Goal: Task Accomplishment & Management: Manage account settings

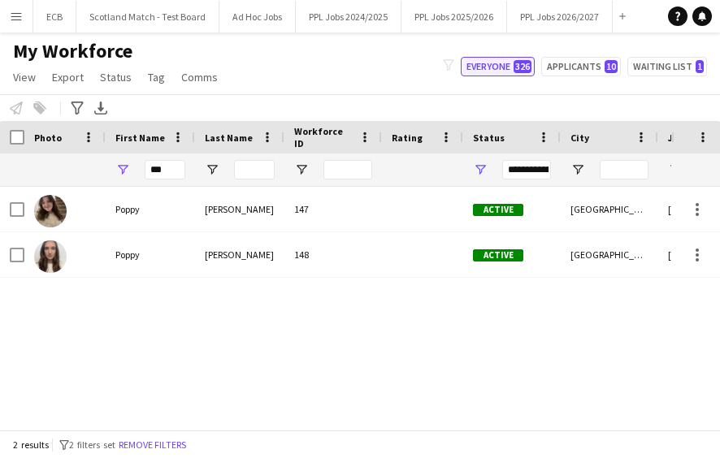
click at [499, 63] on button "Everyone 326" at bounding box center [498, 66] width 74 height 19
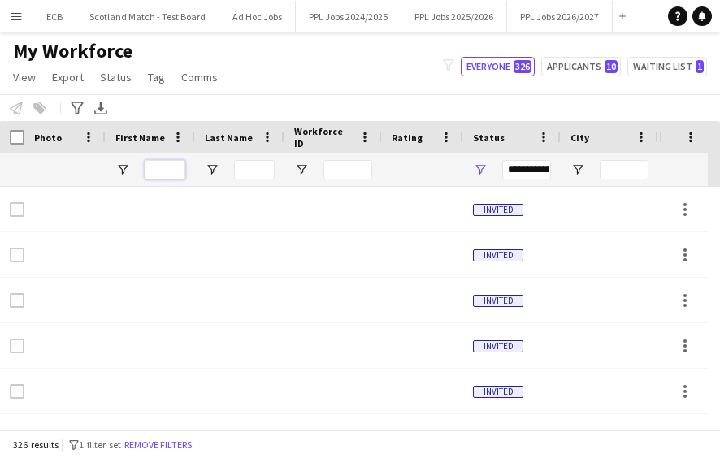
click at [156, 165] on input "First Name Filter Input" at bounding box center [165, 169] width 41 height 19
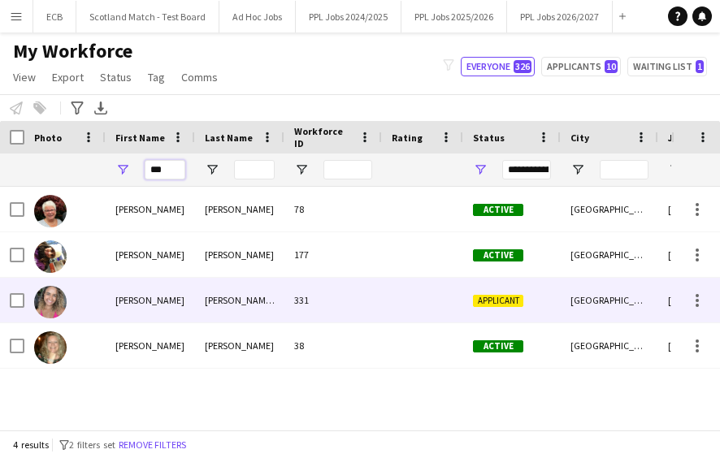
type input "***"
click at [333, 305] on div "331" at bounding box center [332, 300] width 97 height 45
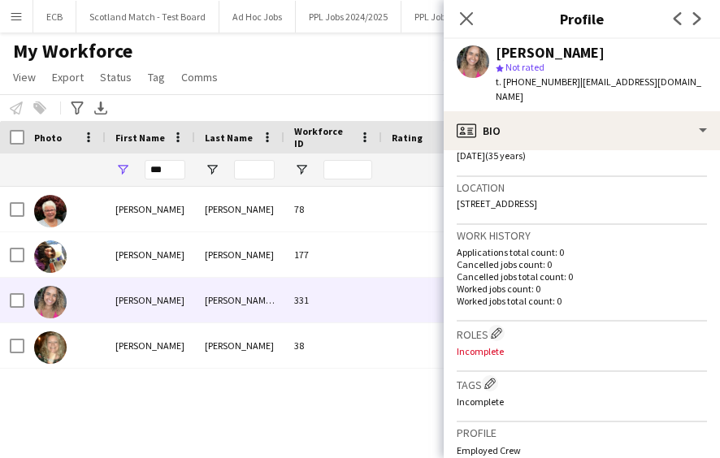
scroll to position [363, 0]
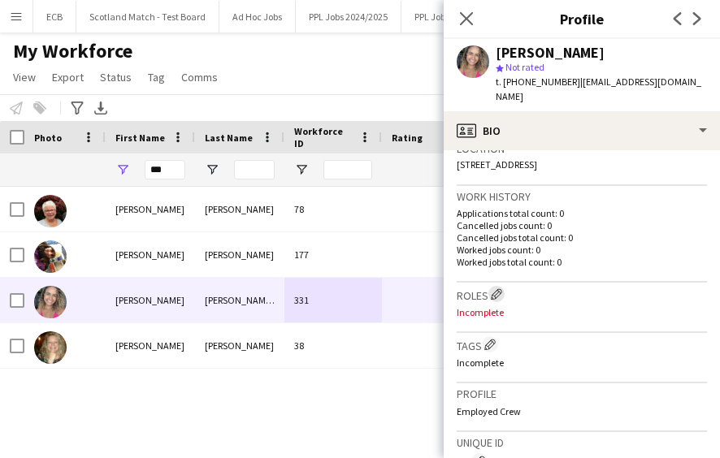
click at [497, 288] on app-icon "Edit crew company roles" at bounding box center [496, 293] width 11 height 11
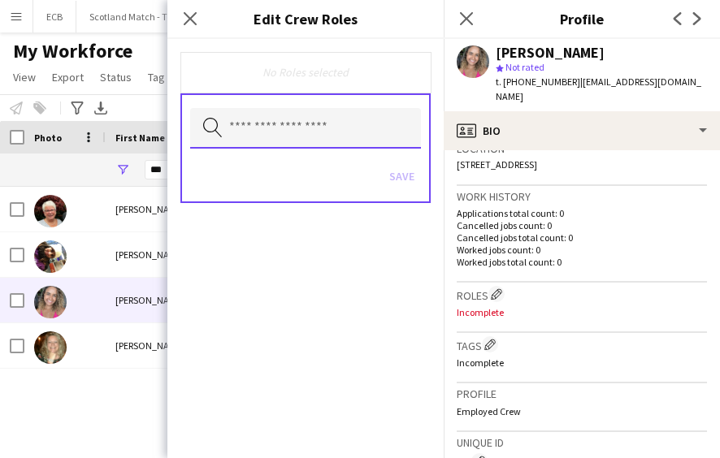
click at [309, 135] on input "text" at bounding box center [305, 128] width 231 height 41
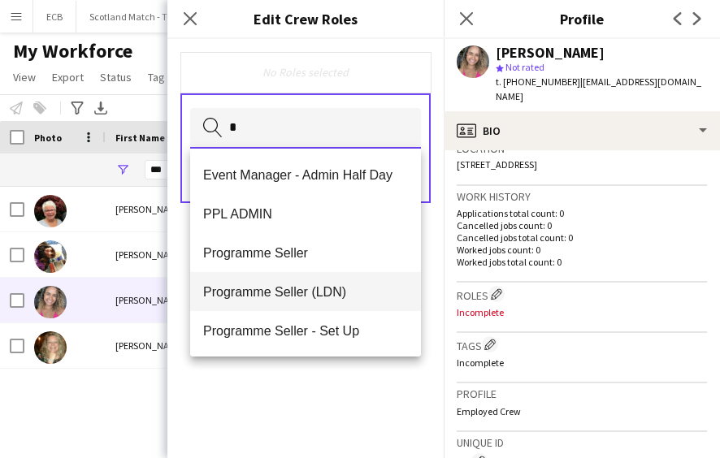
type input "*"
click at [294, 286] on span "Programme Seller (LDN)" at bounding box center [305, 291] width 205 height 15
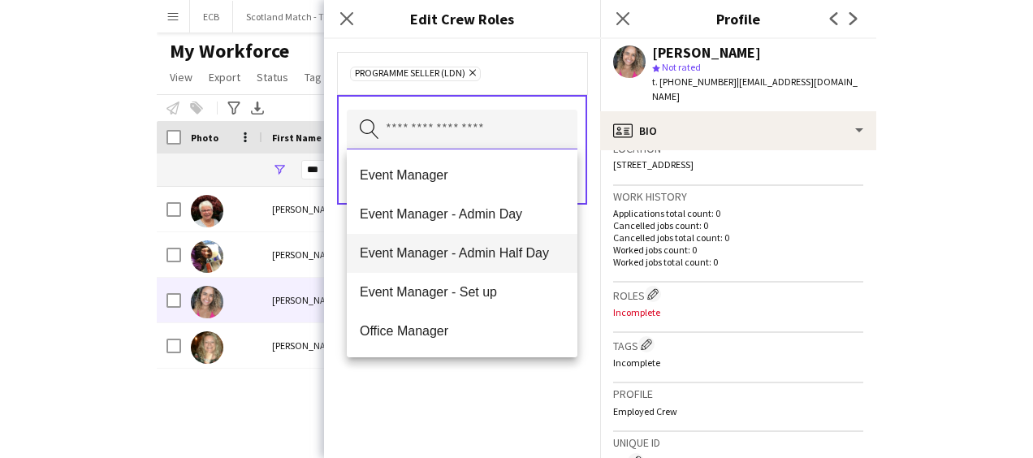
scroll to position [351, 0]
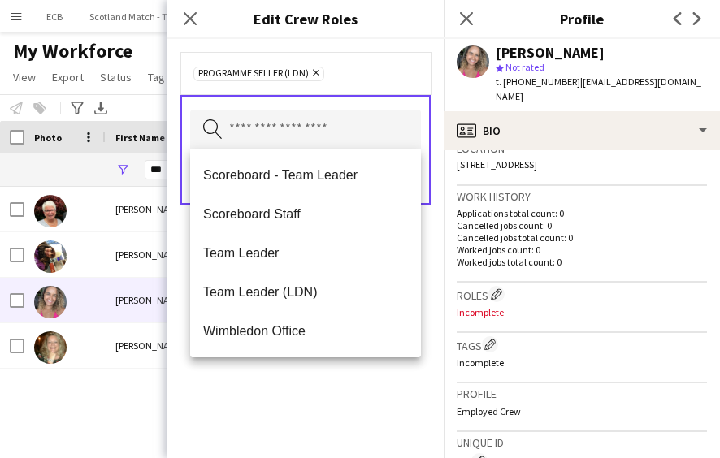
click at [301, 414] on div "Programme Seller (LDN) Remove Search by role type Save" at bounding box center [305, 248] width 276 height 419
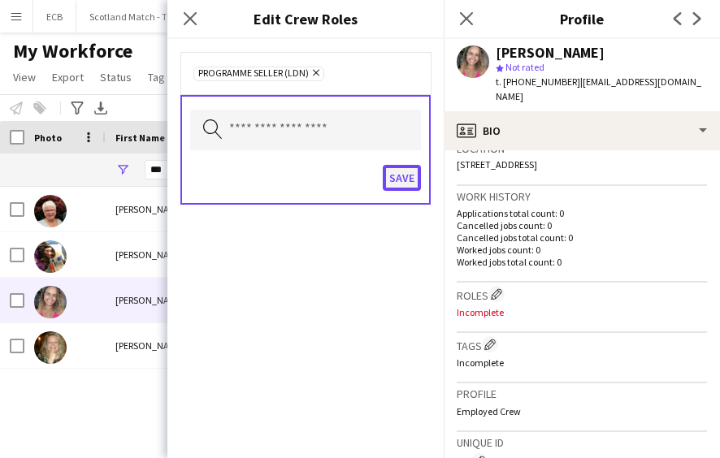
click at [395, 185] on button "Save" at bounding box center [402, 178] width 38 height 26
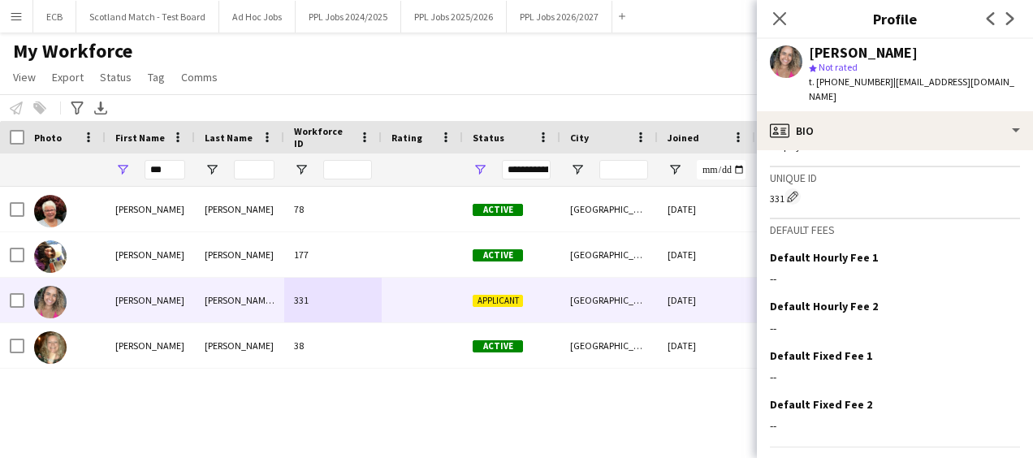
scroll to position [661, 0]
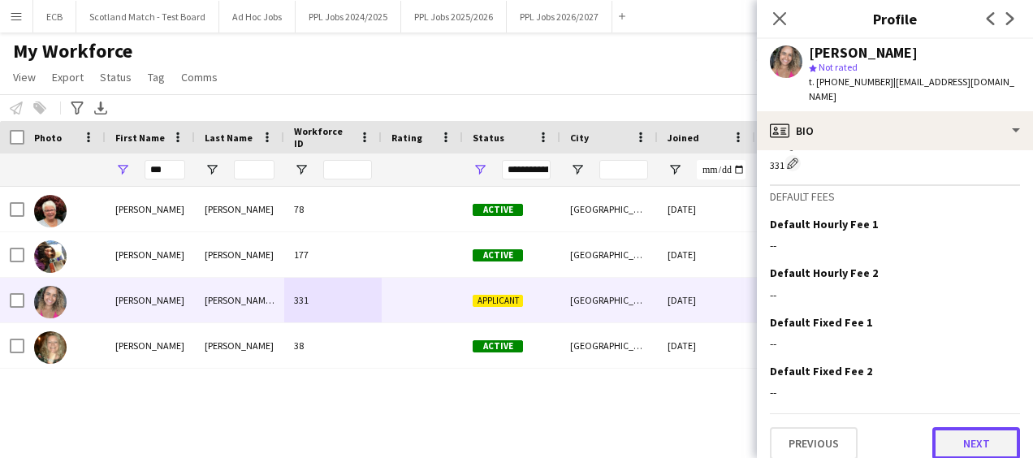
click at [719, 436] on button "Next" at bounding box center [976, 443] width 88 height 32
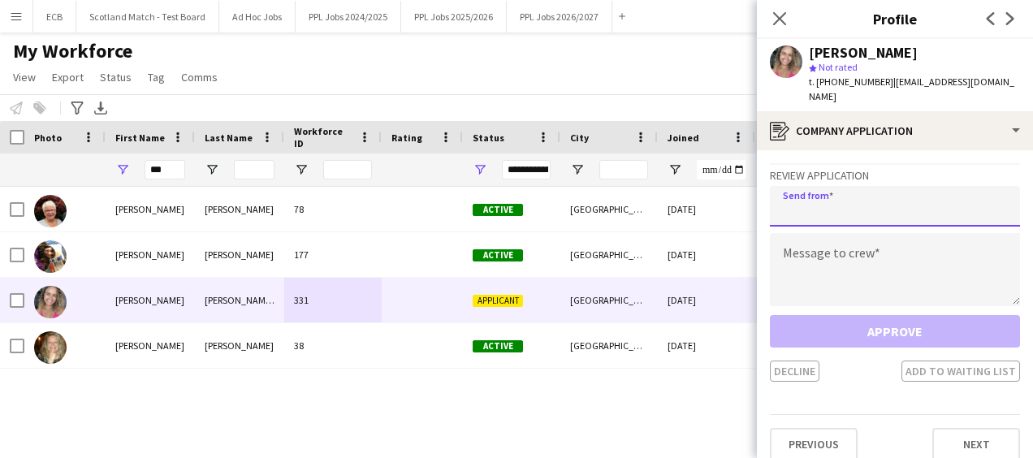
click at [719, 186] on input "email" at bounding box center [895, 206] width 250 height 41
type input "**********"
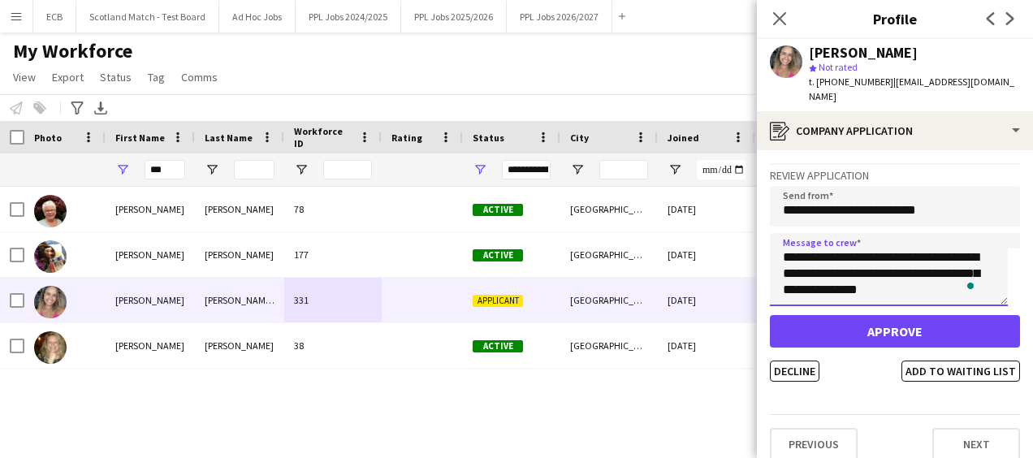
scroll to position [58, 0]
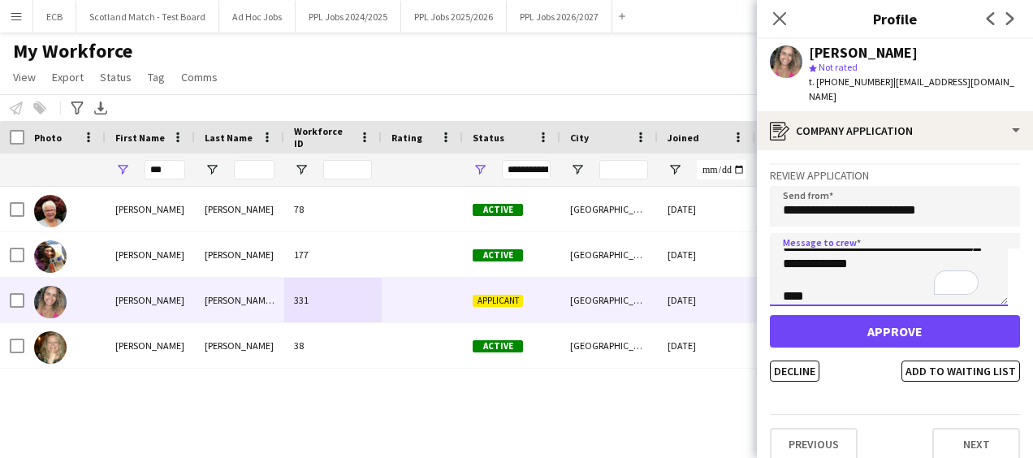
type textarea "**********"
click at [719, 300] on div "**********" at bounding box center [895, 272] width 250 height 219
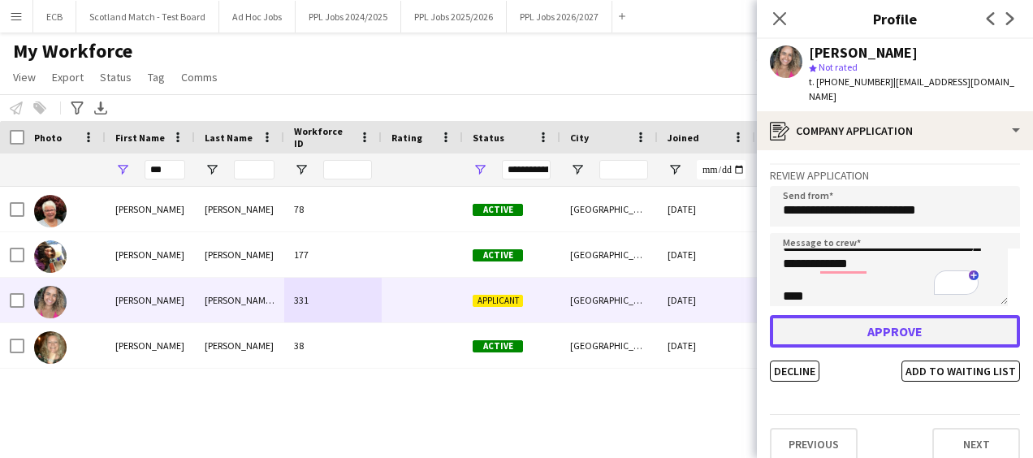
click at [719, 315] on button "Approve" at bounding box center [895, 331] width 250 height 32
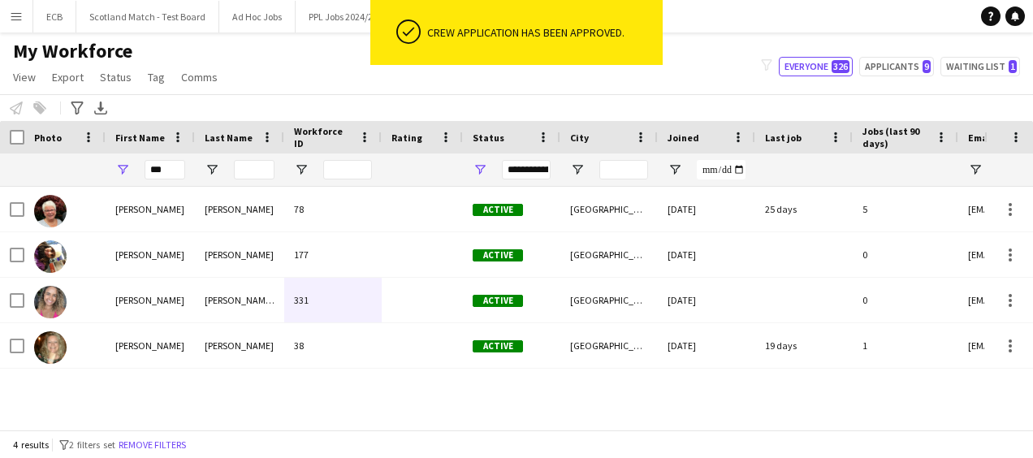
click at [698, 91] on div "My Workforce View Views Default view New view Update view Delete view Edit name…" at bounding box center [516, 66] width 1033 height 55
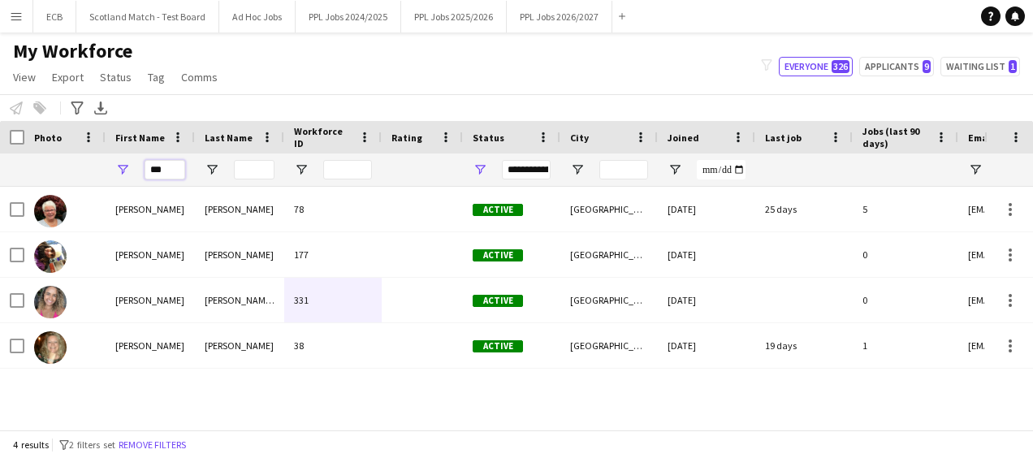
click at [166, 166] on input "***" at bounding box center [165, 169] width 41 height 19
click at [448, 20] on button "PPL Jobs 2025/2026 Close" at bounding box center [454, 17] width 106 height 32
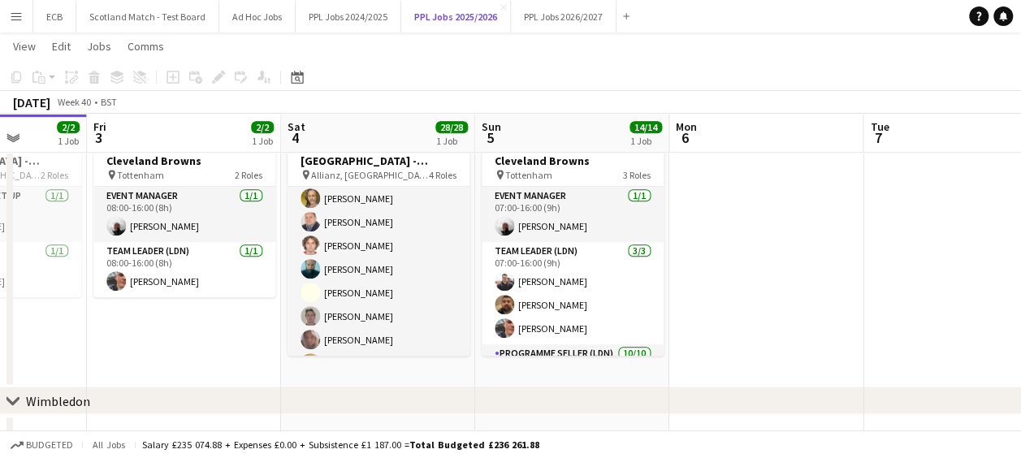
scroll to position [349, 0]
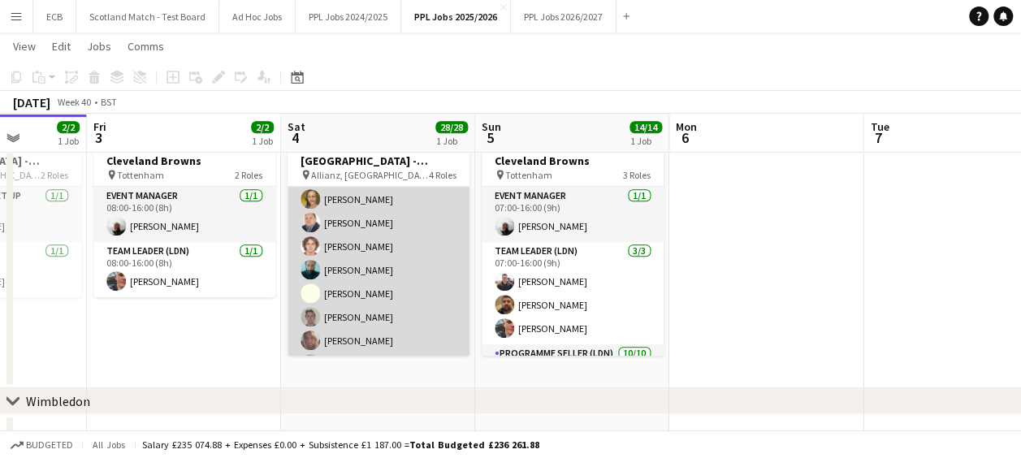
click at [348, 220] on app-card-role "Programme Seller (LDN) 15/15 10:00-16:00 (6h) [PERSON_NAME] [PERSON_NAME] [PERS…" at bounding box center [379, 258] width 182 height 385
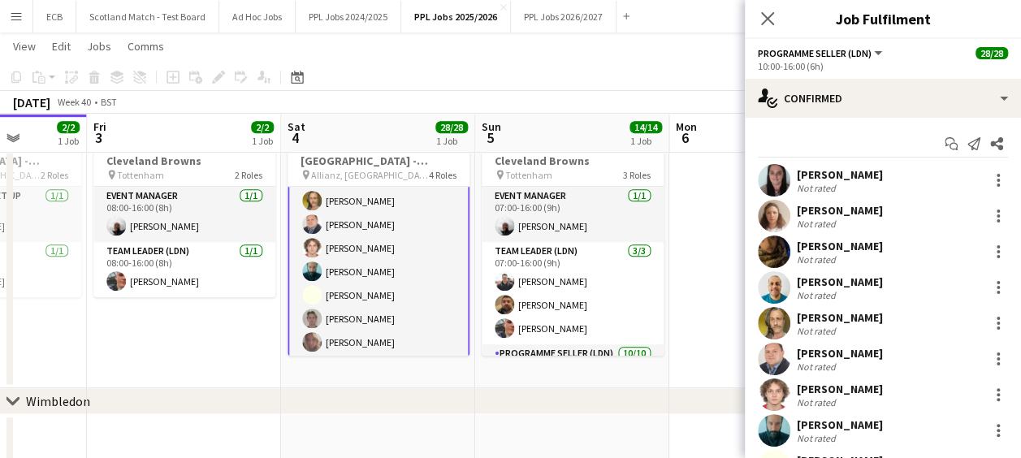
scroll to position [351, 0]
click at [719, 359] on div at bounding box center [998, 358] width 19 height 19
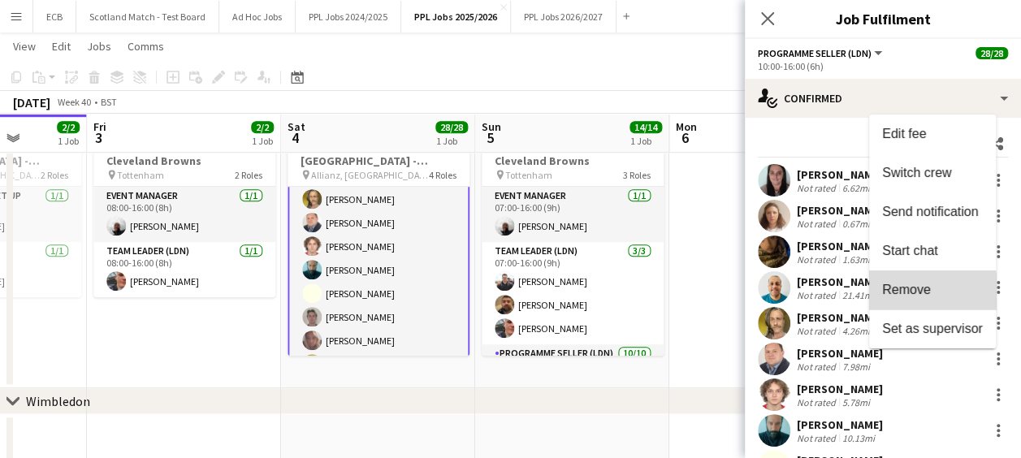
click at [719, 292] on span "Remove" at bounding box center [906, 290] width 49 height 14
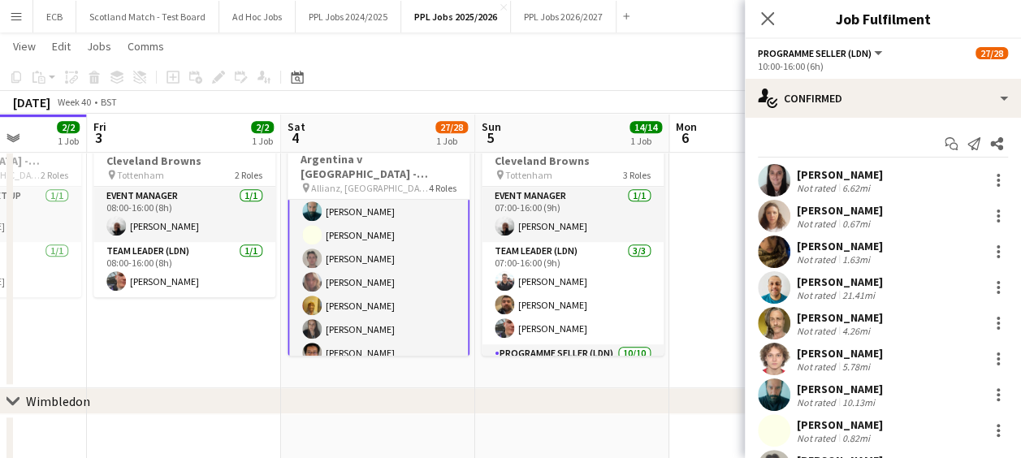
scroll to position [397, 0]
click at [370, 257] on app-card-role "Programme Seller (LDN) 3I 1A 14/15 10:00-16:00 (6h) [PERSON_NAME] [PERSON_NAME]…" at bounding box center [379, 225] width 182 height 388
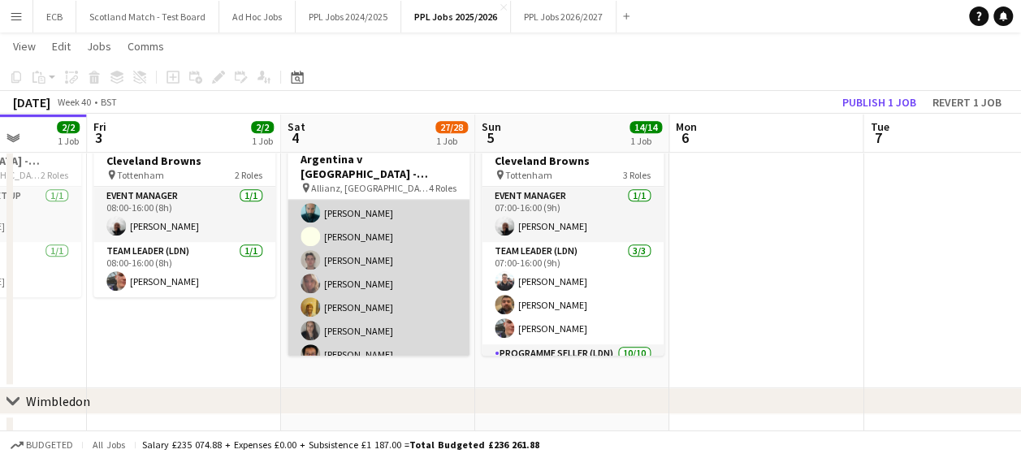
click at [367, 263] on app-card-role "Programme Seller (LDN) 3I 1A 14/15 10:00-16:00 (6h) [PERSON_NAME] [PERSON_NAME]…" at bounding box center [379, 224] width 182 height 385
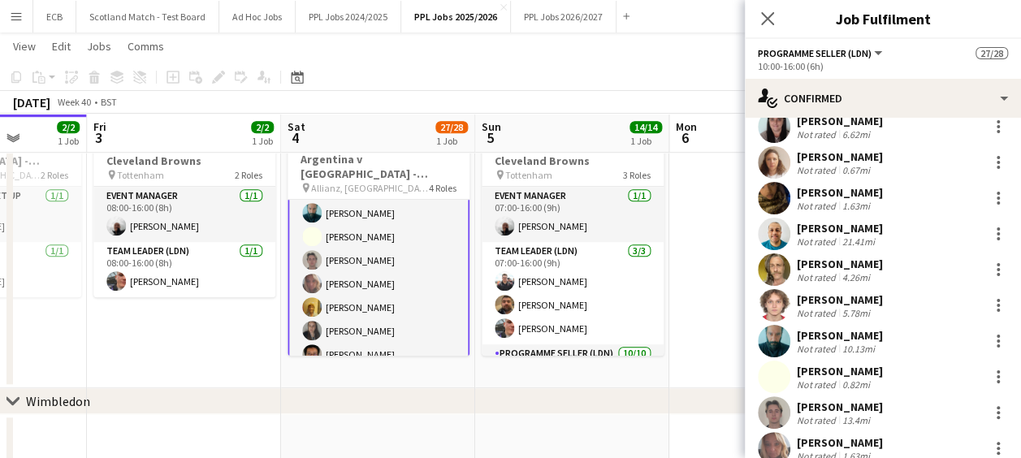
scroll to position [53, 0]
click at [719, 406] on div at bounding box center [998, 413] width 19 height 19
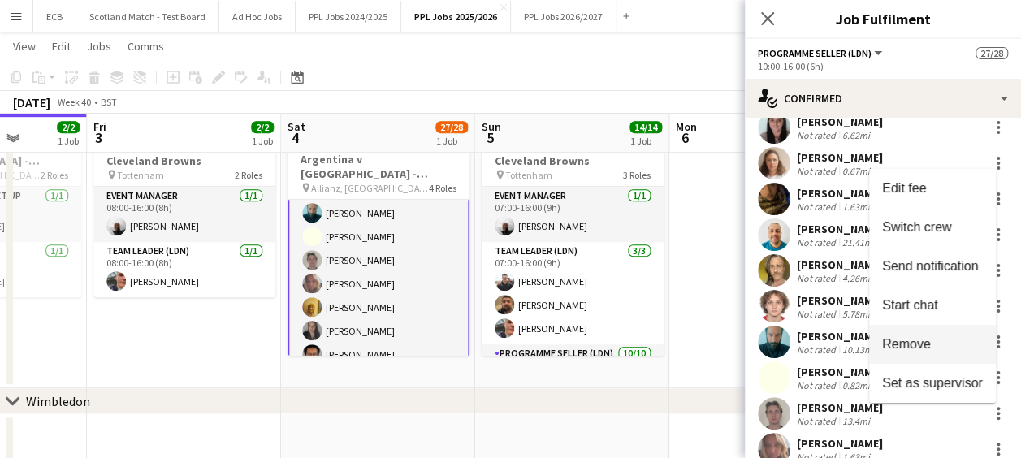
click at [719, 343] on span "Remove" at bounding box center [906, 343] width 49 height 14
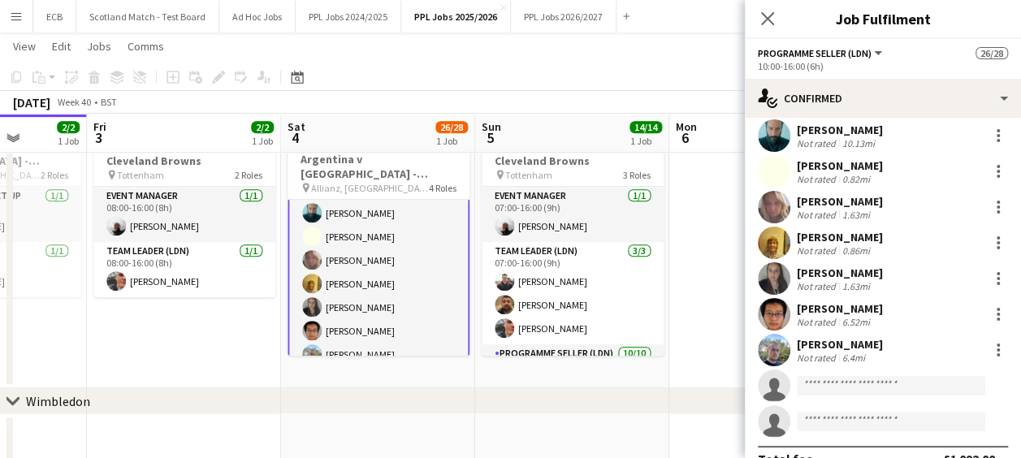
scroll to position [286, 0]
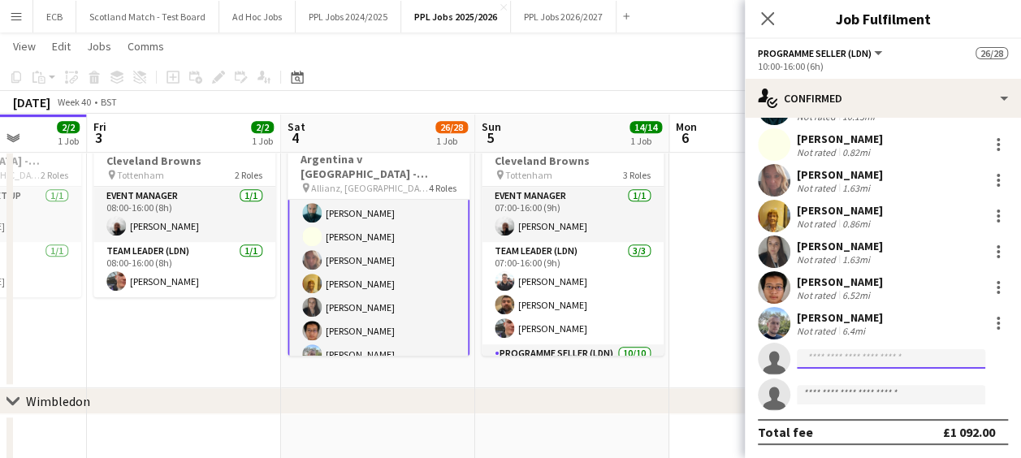
click at [719, 363] on input at bounding box center [891, 358] width 188 height 19
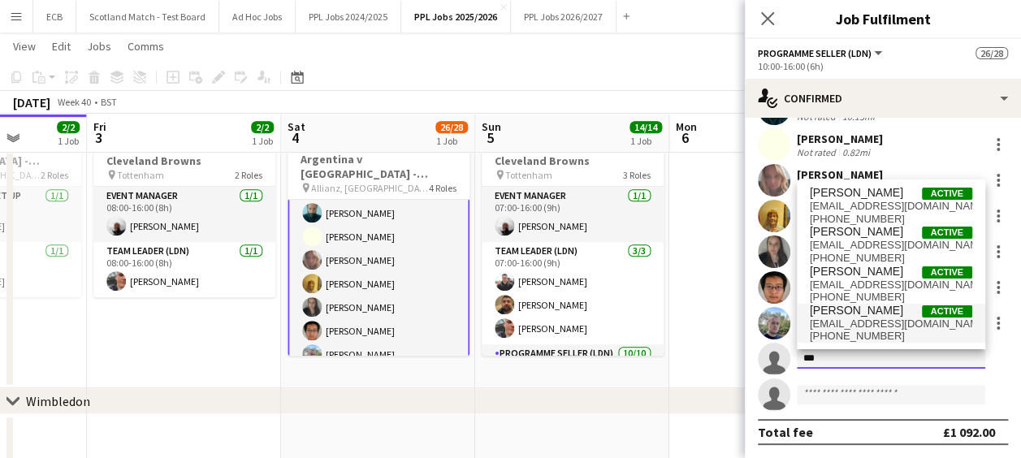
type input "***"
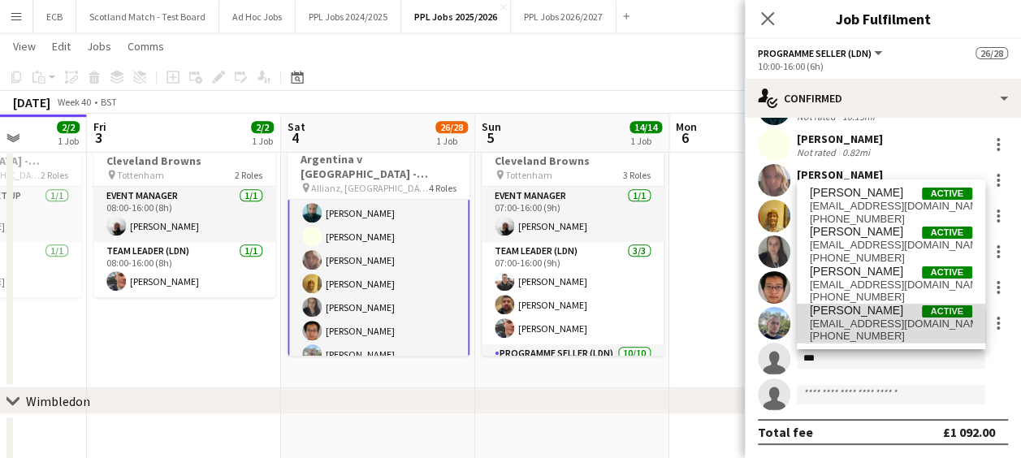
click at [719, 327] on span "[EMAIL_ADDRESS][DOMAIN_NAME]" at bounding box center [891, 324] width 162 height 13
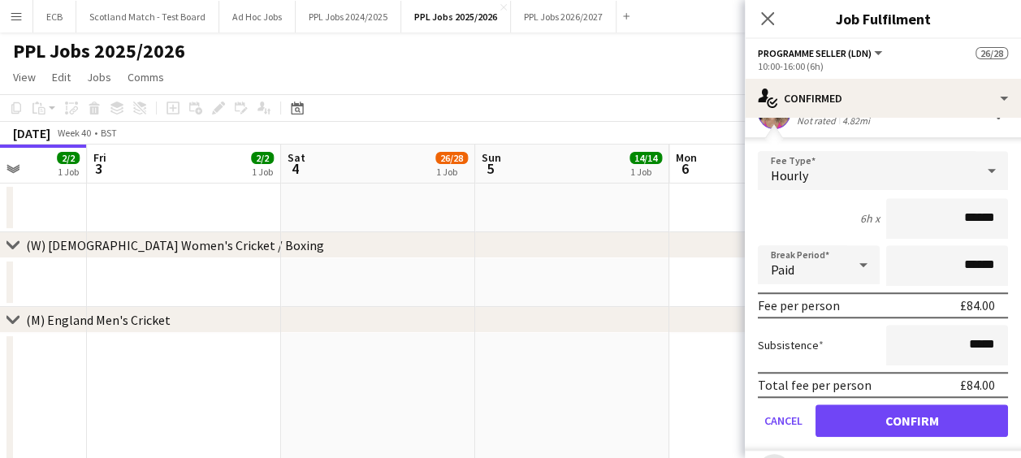
scroll to position [533, 0]
click at [719, 408] on button "Confirm" at bounding box center [912, 420] width 193 height 32
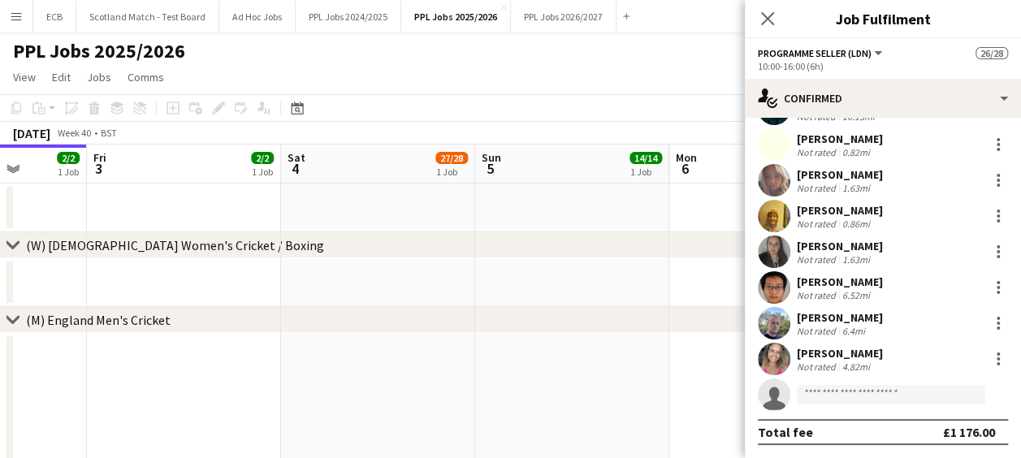
scroll to position [286, 0]
click at [719, 353] on div "[PERSON_NAME]" at bounding box center [840, 353] width 86 height 15
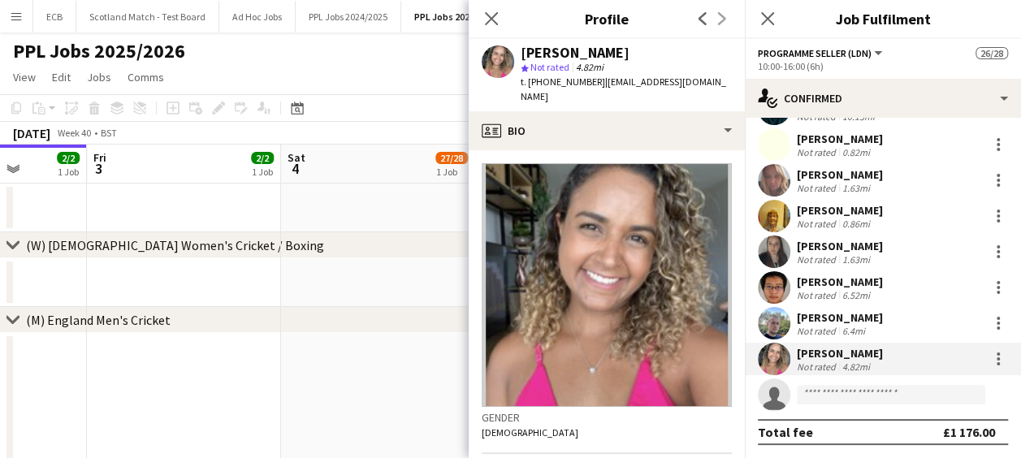
drag, startPoint x: 526, startPoint y: 53, endPoint x: 707, endPoint y: 54, distance: 181.1
click at [707, 54] on div "[PERSON_NAME] star Not rated 4.82mi t. [PHONE_NUMBER] | [EMAIL_ADDRESS][DOMAIN_…" at bounding box center [607, 75] width 276 height 72
drag, startPoint x: 521, startPoint y: 46, endPoint x: 713, endPoint y: 48, distance: 192.5
click at [713, 48] on div "[PERSON_NAME] star Not rated 4.82mi t. [PHONE_NUMBER] | [EMAIL_ADDRESS][DOMAIN_…" at bounding box center [607, 75] width 276 height 72
copy div "[PERSON_NAME]"
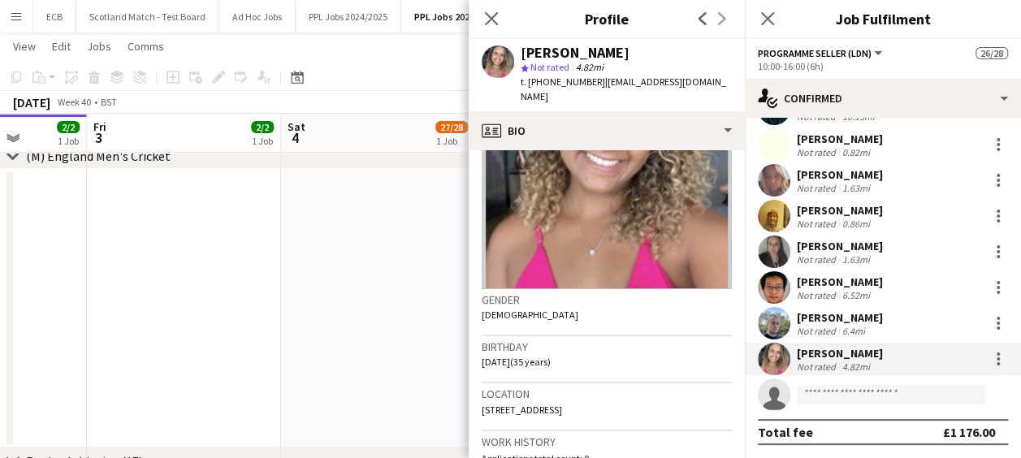
scroll to position [69, 0]
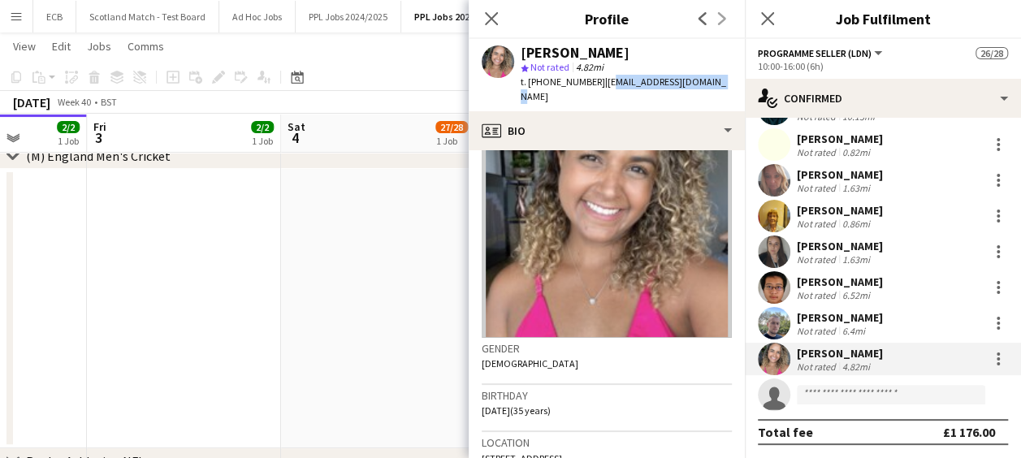
drag, startPoint x: 599, startPoint y: 86, endPoint x: 713, endPoint y: 91, distance: 114.6
click at [713, 91] on div "[PERSON_NAME] star Not rated 4.82mi t. [PHONE_NUMBER] | [EMAIL_ADDRESS][DOMAIN_…" at bounding box center [607, 75] width 276 height 72
drag, startPoint x: 713, startPoint y: 91, endPoint x: 596, endPoint y: 82, distance: 117.3
click at [596, 82] on span "| [EMAIL_ADDRESS][DOMAIN_NAME]" at bounding box center [624, 89] width 206 height 27
click at [707, 84] on div "[PERSON_NAME] star Not rated 4.82mi t. [PHONE_NUMBER] | [EMAIL_ADDRESS][DOMAIN_…" at bounding box center [607, 75] width 276 height 72
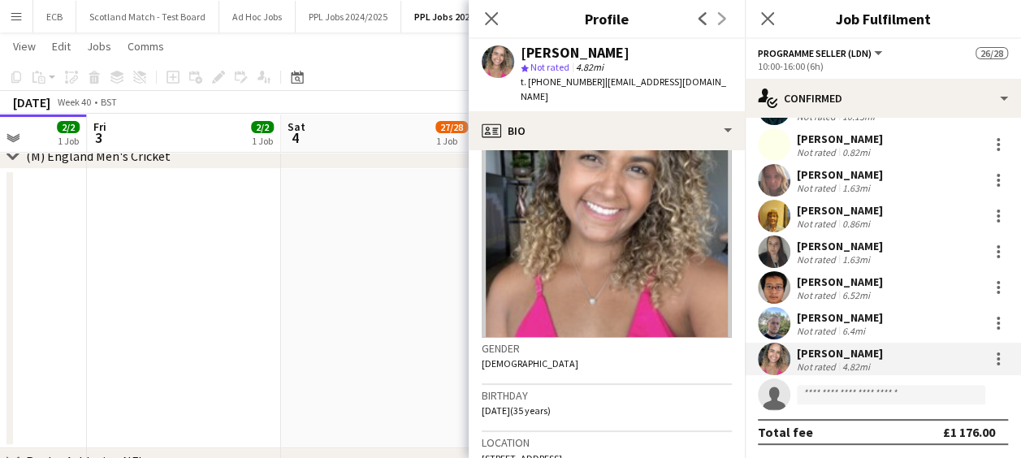
drag, startPoint x: 702, startPoint y: 81, endPoint x: 595, endPoint y: 81, distance: 107.2
click at [595, 81] on span "| [EMAIL_ADDRESS][DOMAIN_NAME]" at bounding box center [624, 89] width 206 height 27
copy span "[EMAIL_ADDRESS][DOMAIN_NAME]"
click at [531, 79] on span "t. [PHONE_NUMBER]" at bounding box center [563, 82] width 84 height 12
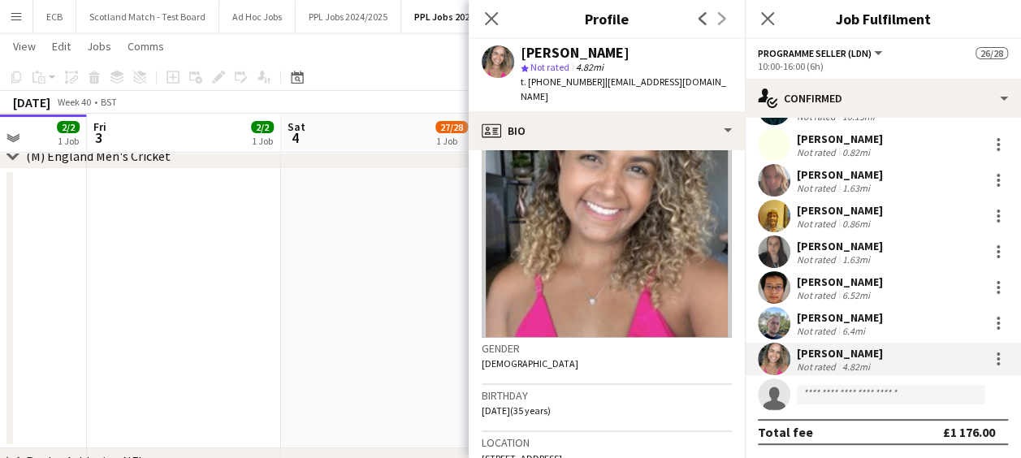
copy span "447470800789"
drag, startPoint x: 571, startPoint y: 233, endPoint x: 612, endPoint y: 354, distance: 127.9
click at [612, 354] on div "Gender [DEMOGRAPHIC_DATA]" at bounding box center [607, 361] width 250 height 47
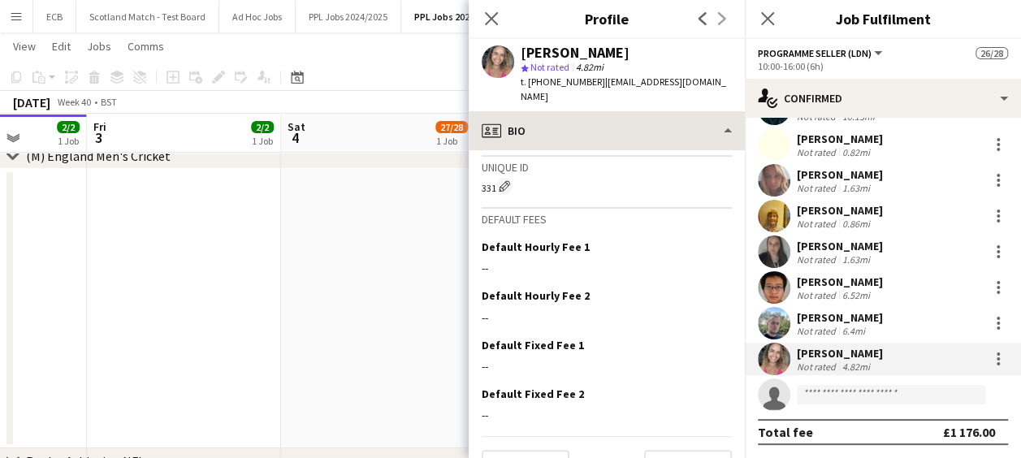
scroll to position [661, 0]
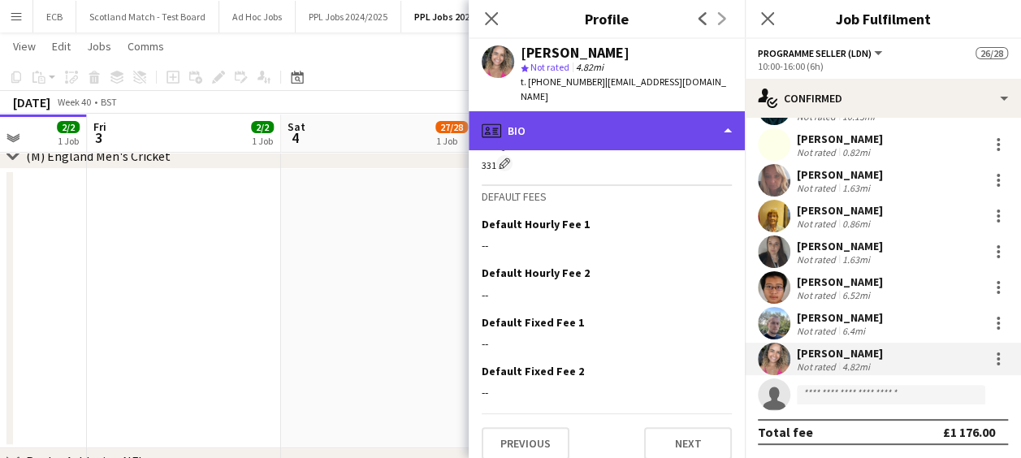
click at [707, 111] on div "profile Bio" at bounding box center [607, 130] width 276 height 39
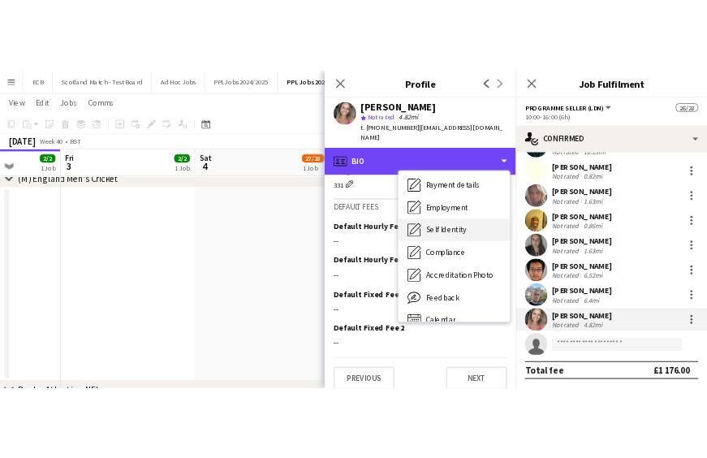
scroll to position [110, 0]
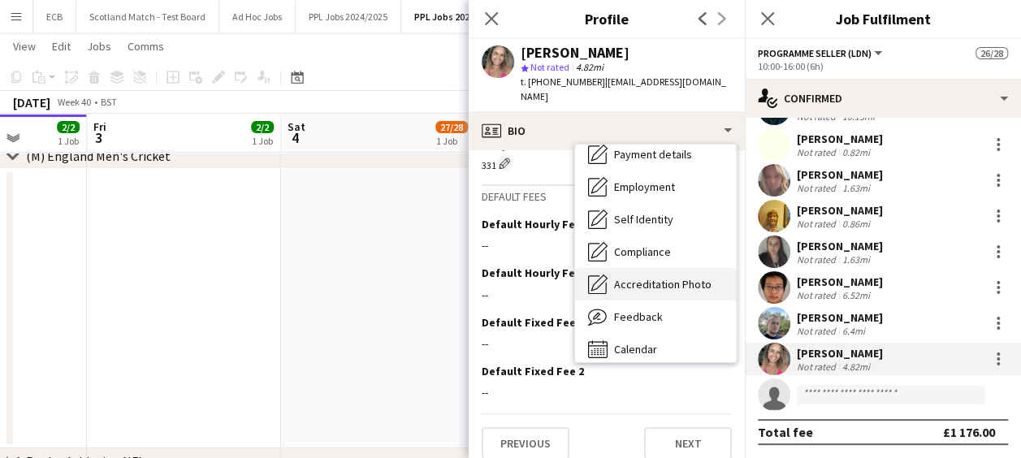
click at [652, 277] on span "Accreditation Photo" at bounding box center [662, 284] width 97 height 15
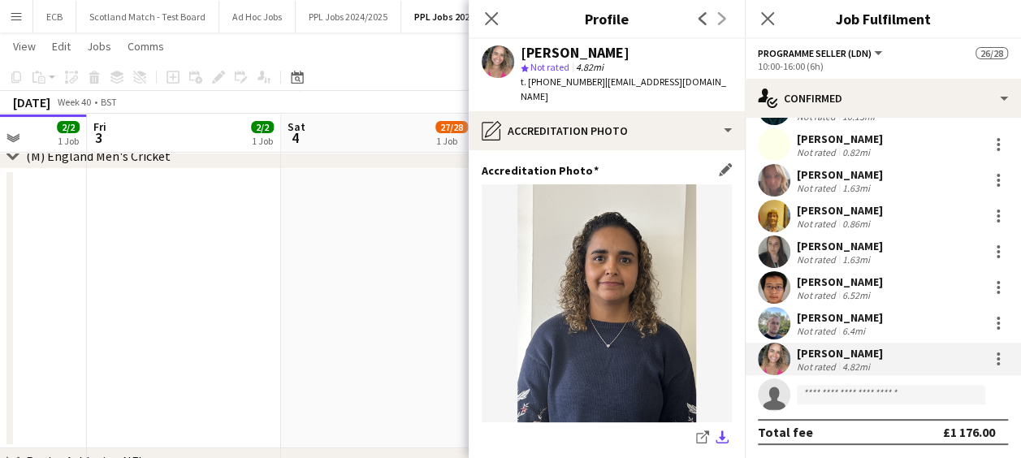
click at [716, 431] on app-icon "download-bottom" at bounding box center [722, 438] width 13 height 15
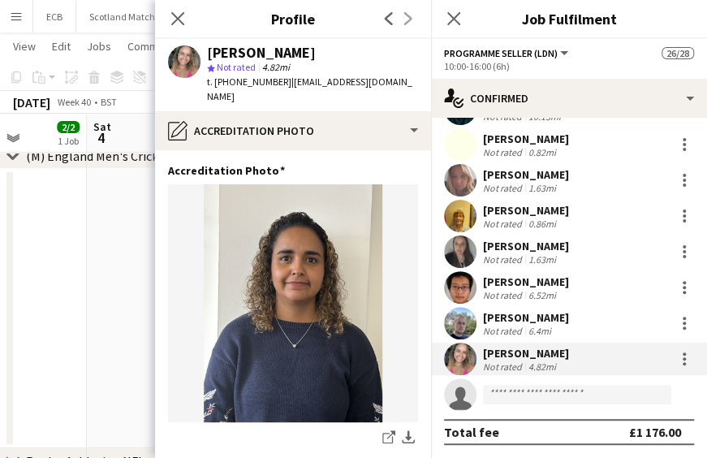
drag, startPoint x: 203, startPoint y: 51, endPoint x: 385, endPoint y: 54, distance: 182.0
click at [385, 54] on div "[PERSON_NAME] star Not rated 4.82mi t. [PHONE_NUMBER] | [EMAIL_ADDRESS][DOMAIN_…" at bounding box center [293, 75] width 276 height 72
copy div "[PERSON_NAME]"
click at [316, 55] on div "[PERSON_NAME]" at bounding box center [261, 52] width 109 height 15
drag, startPoint x: 208, startPoint y: 50, endPoint x: 385, endPoint y: 47, distance: 177.1
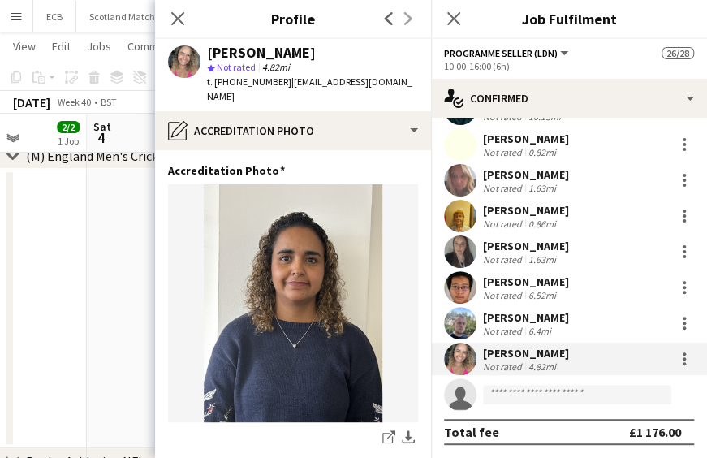
click at [385, 47] on div "[PERSON_NAME]" at bounding box center [312, 52] width 211 height 15
copy div "[PERSON_NAME]"
click at [402, 431] on app-icon "download-bottom" at bounding box center [408, 438] width 13 height 15
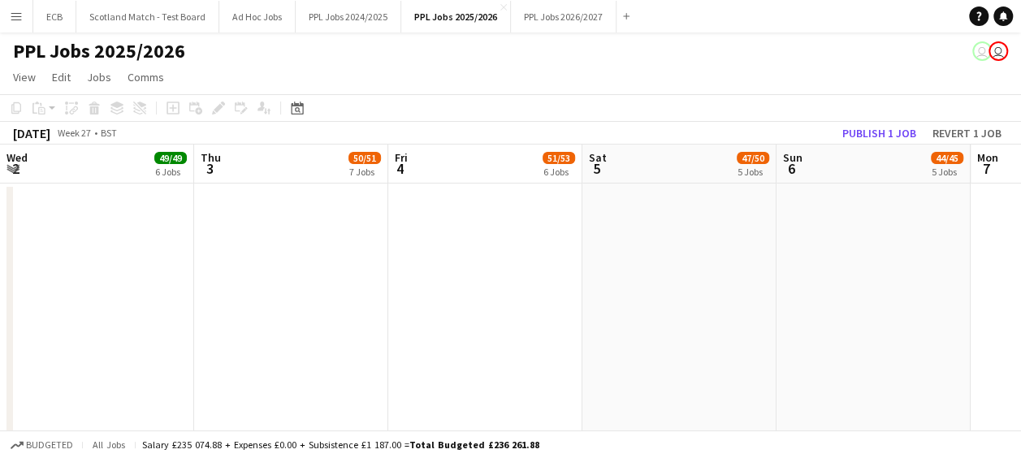
scroll to position [0, 578]
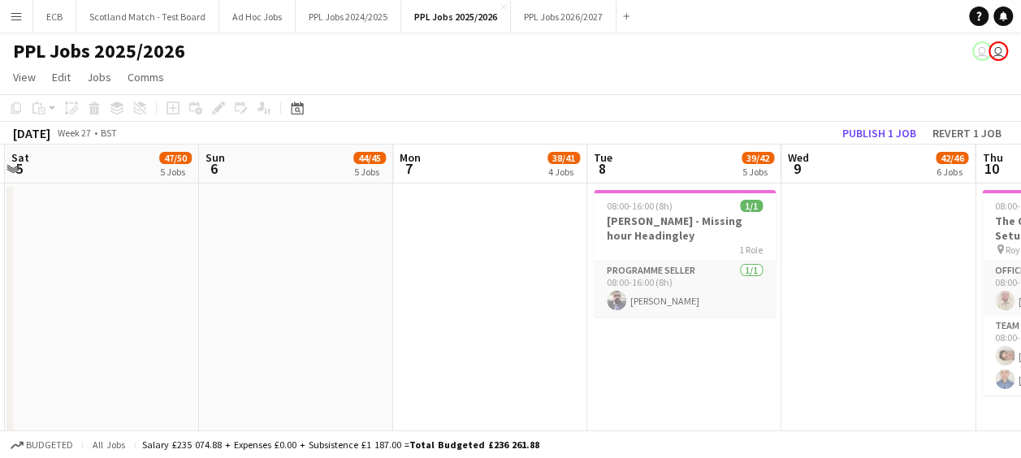
click at [20, 22] on app-icon "Menu" at bounding box center [16, 16] width 13 height 13
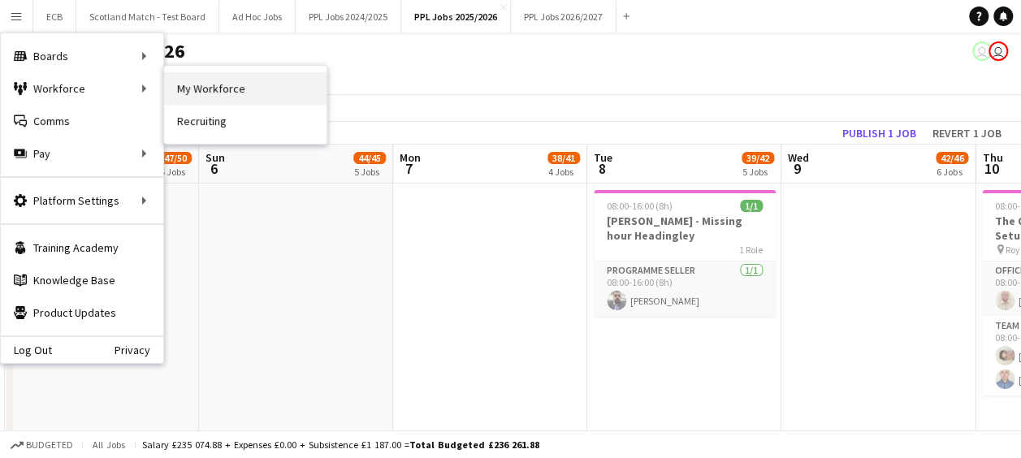
click at [184, 87] on link "My Workforce" at bounding box center [245, 88] width 162 height 32
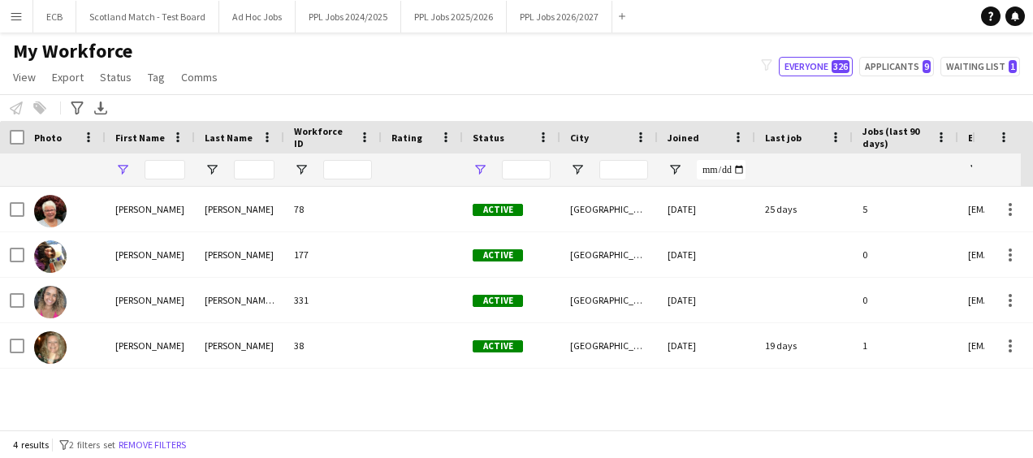
type input "***"
type input "**********"
